Goal: Obtain resource: Obtain resource

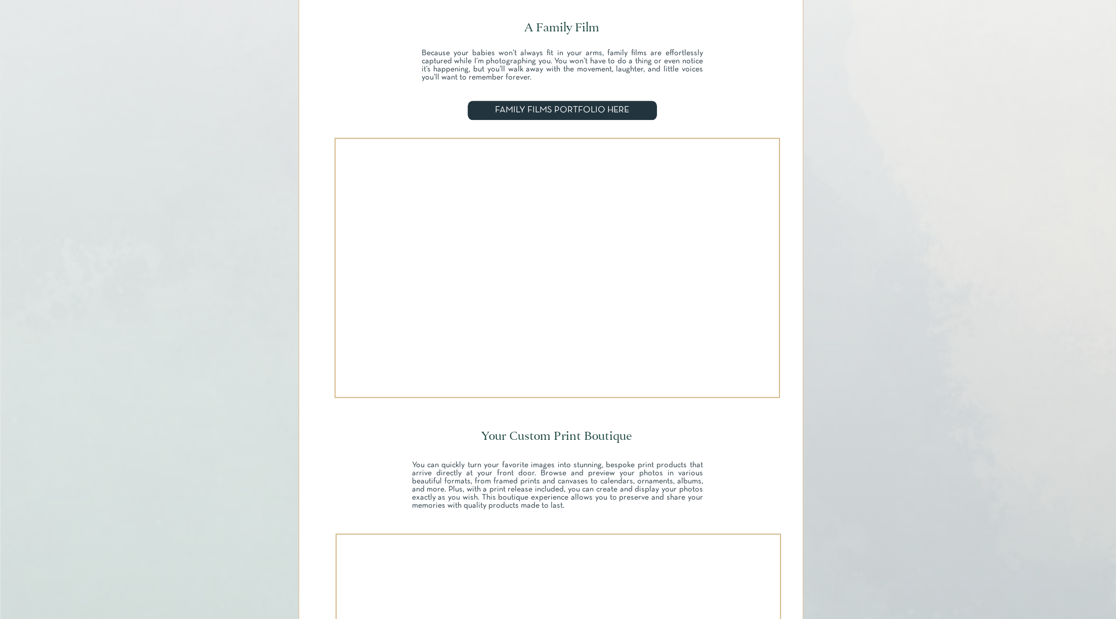
scroll to position [1822, 0]
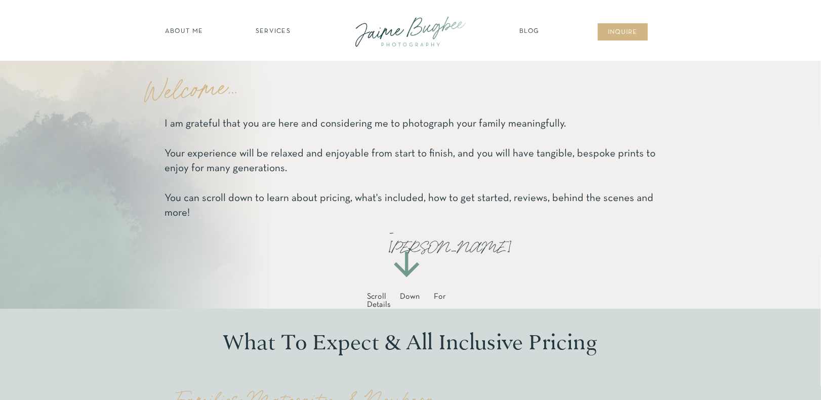
click at [398, 37] on div at bounding box center [411, 31] width 136 height 39
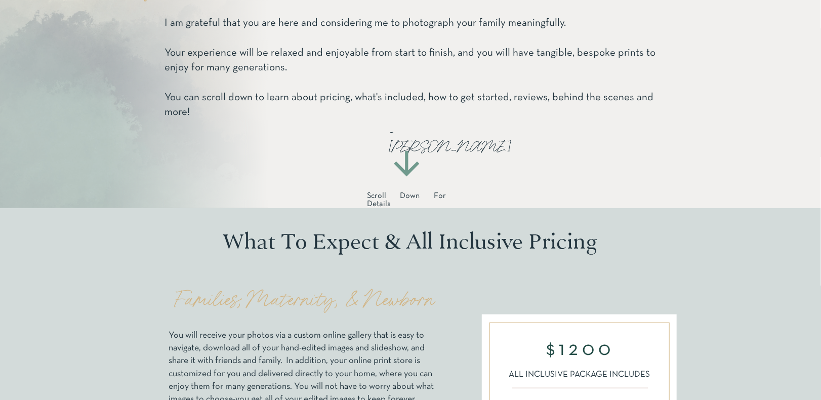
scroll to position [304, 0]
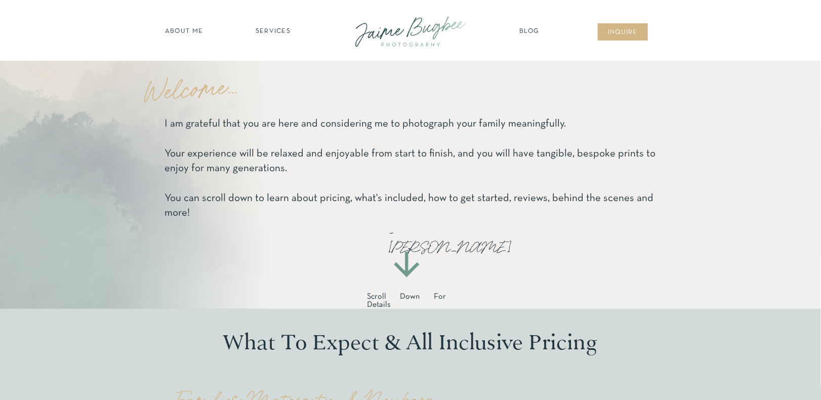
click at [266, 29] on nav "SERVICES" at bounding box center [272, 32] width 57 height 10
click at [274, 85] on nav "families" at bounding box center [272, 87] width 77 height 10
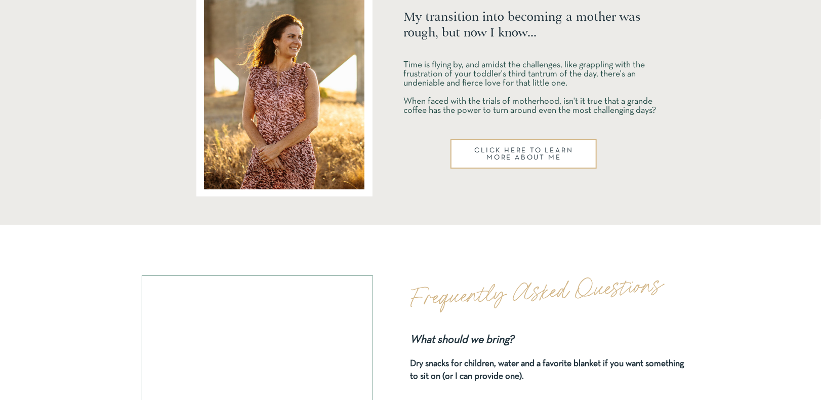
scroll to position [4201, 0]
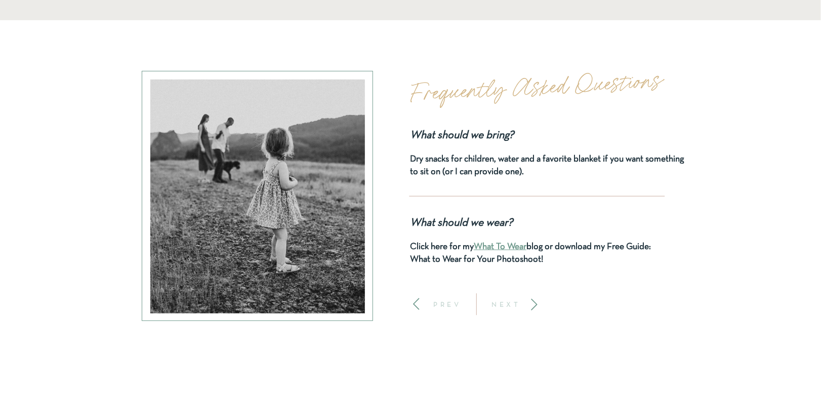
click at [507, 303] on p "NEXT" at bounding box center [505, 304] width 37 height 7
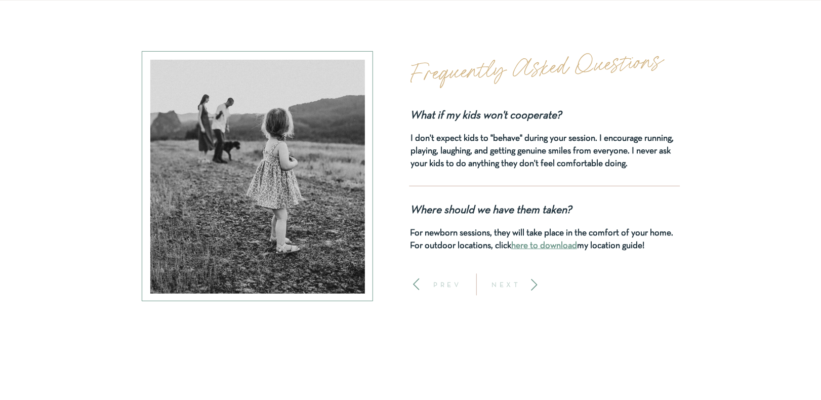
scroll to position [4221, 0]
click at [550, 247] on link "here to download" at bounding box center [544, 245] width 66 height 9
